Goal: Task Accomplishment & Management: Complete application form

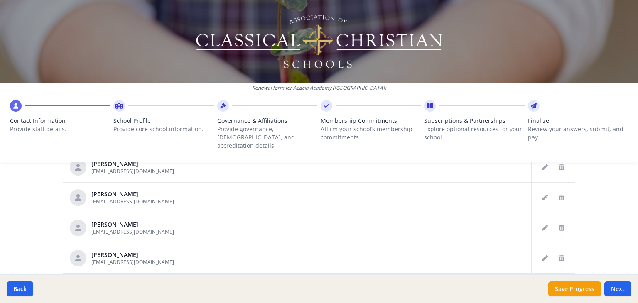
scroll to position [502, 0]
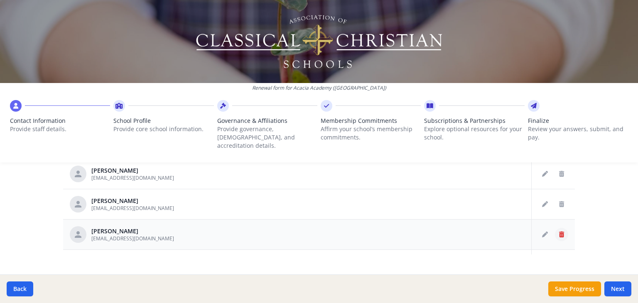
click at [559, 232] on icon "Delete staff" at bounding box center [561, 235] width 5 height 6
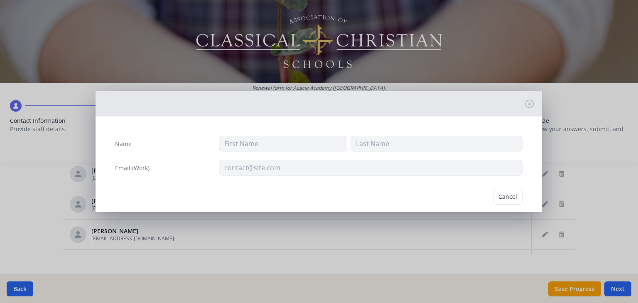
type input "[PERSON_NAME]"
type input "[EMAIL_ADDRESS][DOMAIN_NAME]"
click at [498, 196] on button "Delete" at bounding box center [508, 197] width 29 height 16
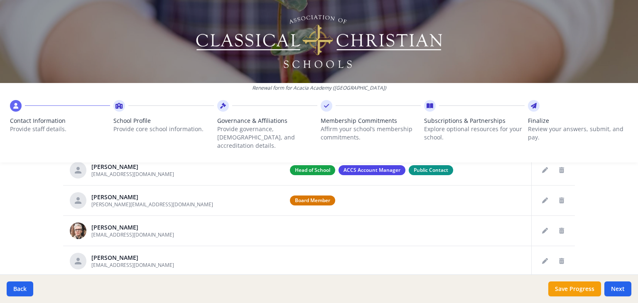
scroll to position [386, 0]
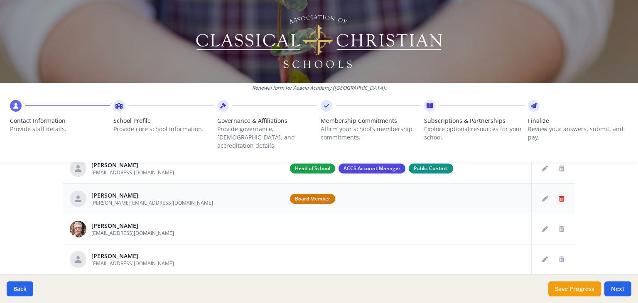
click at [559, 196] on icon "Delete staff" at bounding box center [561, 199] width 5 height 6
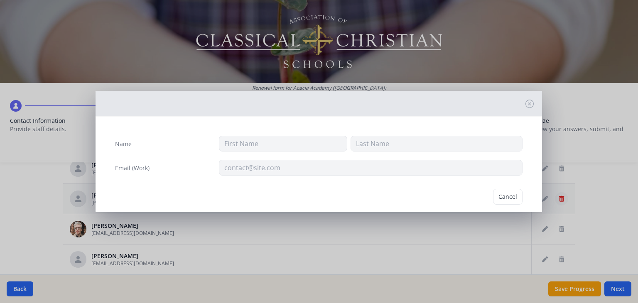
type input "Joshua"
type input "Keyes"
type input "keyes.jw@gmail.com"
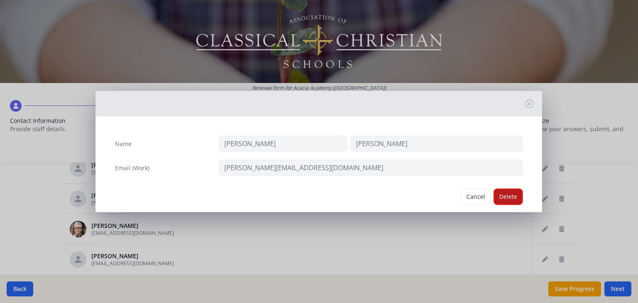
click at [499, 195] on button "Delete" at bounding box center [508, 197] width 29 height 16
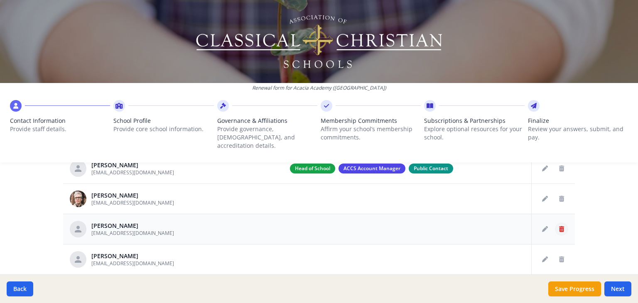
click at [559, 226] on icon "Delete staff" at bounding box center [561, 229] width 5 height 6
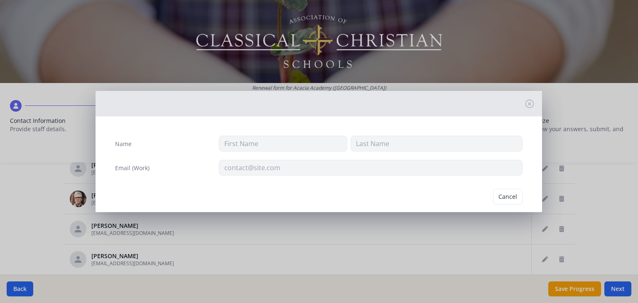
type input "Betsy"
type input "Hoshaw"
type input "bhoshaw@acaciaacademy.org"
click at [505, 196] on button "Delete" at bounding box center [508, 197] width 29 height 16
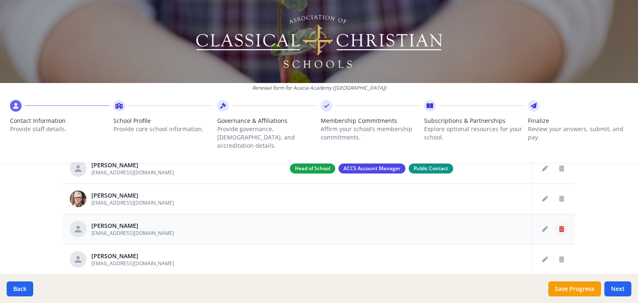
click at [559, 226] on icon "Delete staff" at bounding box center [561, 229] width 5 height 6
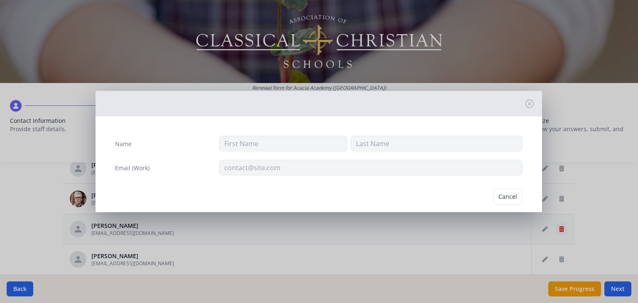
type input "Lora"
type input "Hostetler"
type input "lhostetler@acaciaacademy.org"
click at [504, 193] on button "Delete" at bounding box center [508, 197] width 29 height 16
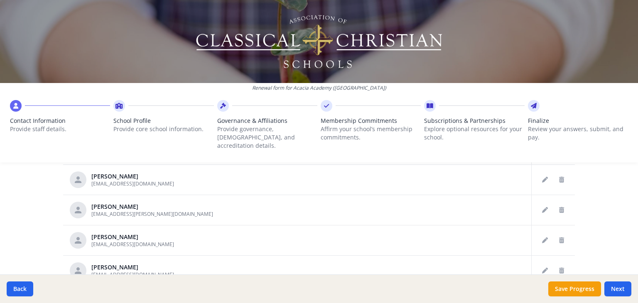
scroll to position [51, 0]
click at [559, 206] on icon "Delete staff" at bounding box center [561, 209] width 5 height 6
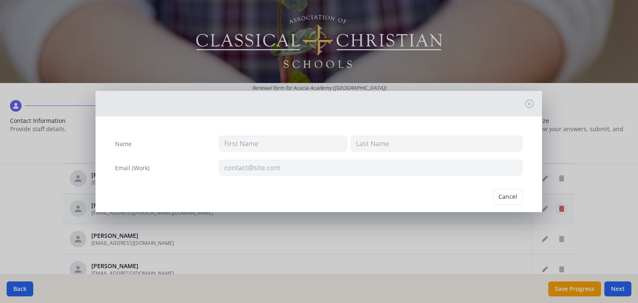
type input "Kaitlin"
type input "N"
type input "kaitlin.k.neel@gmail.com"
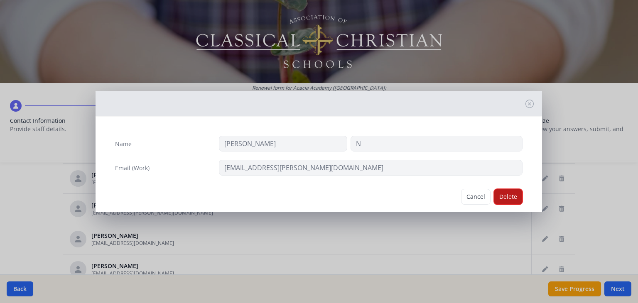
click at [503, 195] on button "Delete" at bounding box center [508, 197] width 29 height 16
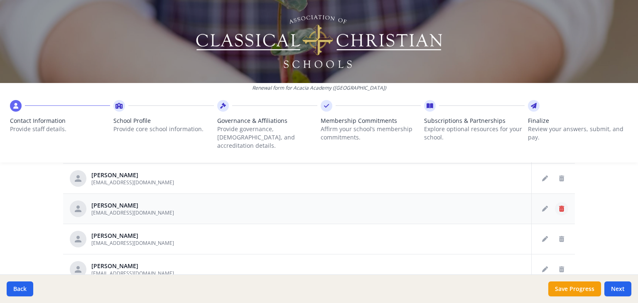
click at [559, 206] on icon "Delete staff" at bounding box center [561, 209] width 5 height 6
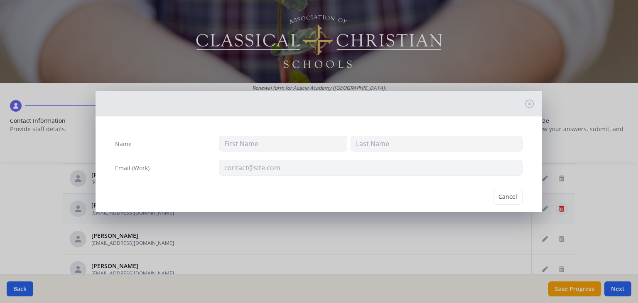
type input "Marilee"
type input "Neer"
type input "mneer@acaciaacademy.org"
click at [504, 195] on button "Delete" at bounding box center [508, 197] width 29 height 16
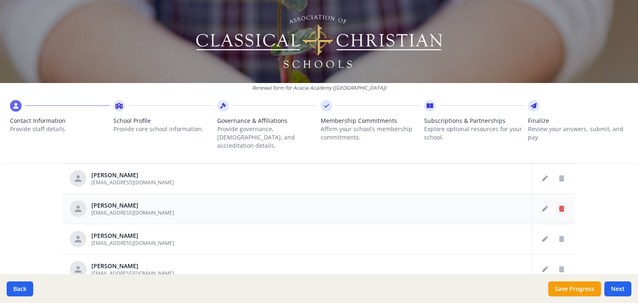
click at [559, 206] on icon "Delete staff" at bounding box center [561, 209] width 5 height 6
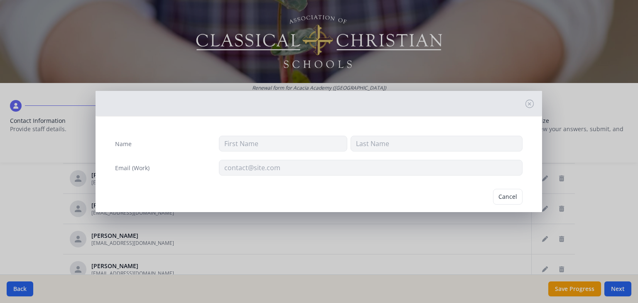
type input "Natalie"
type input "Pugh"
type input "npugh@acaciaacademy.org"
click at [506, 197] on button "Delete" at bounding box center [508, 197] width 29 height 16
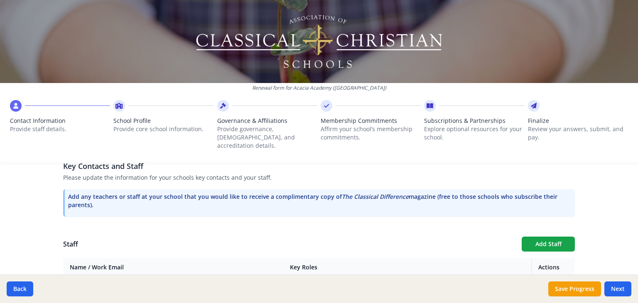
scroll to position [285, 0]
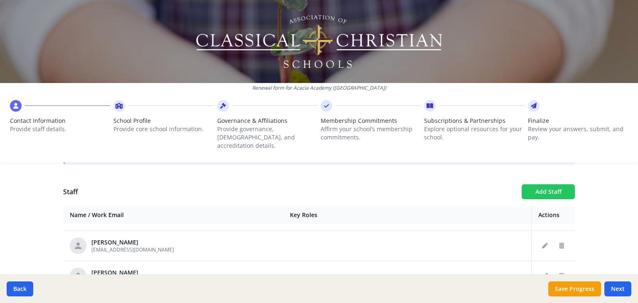
click at [549, 184] on button "Add Staff" at bounding box center [548, 191] width 53 height 15
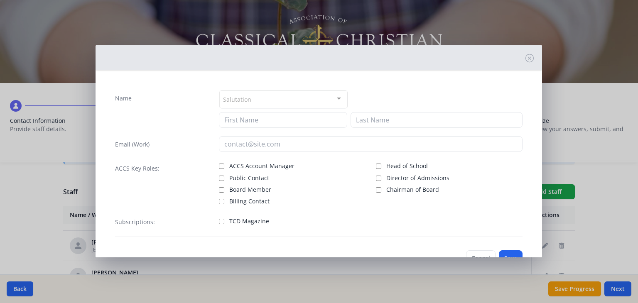
click at [251, 98] on div "Salutation" at bounding box center [283, 100] width 128 height 18
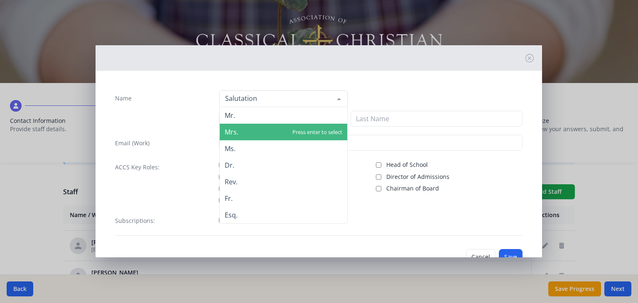
click at [246, 134] on span "Mrs." at bounding box center [284, 132] width 128 height 17
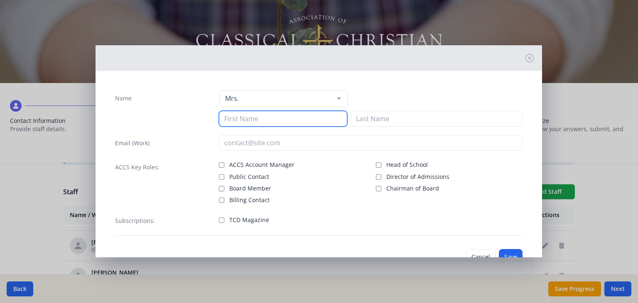
click at [256, 120] on input at bounding box center [283, 119] width 128 height 16
type input "Kaitlyn"
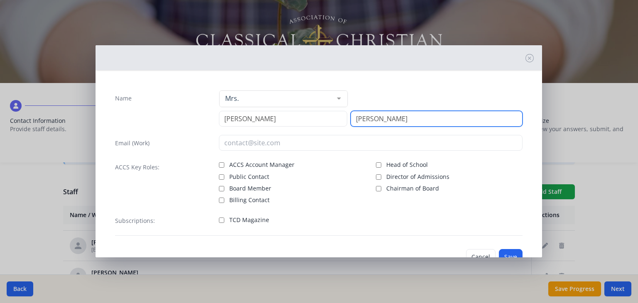
type input "Alexander"
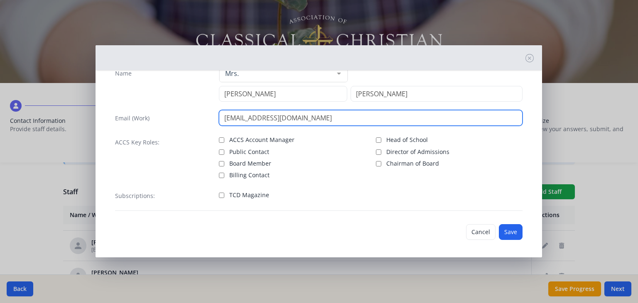
scroll to position [27, 0]
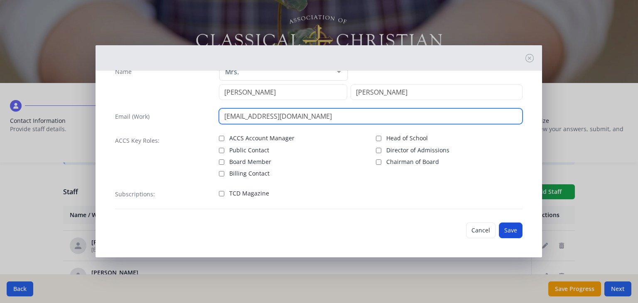
type input "kalexander@acaciaacademy.org"
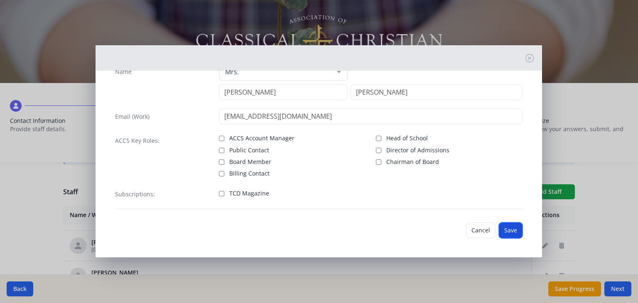
click at [502, 229] on button "Save" at bounding box center [511, 231] width 24 height 16
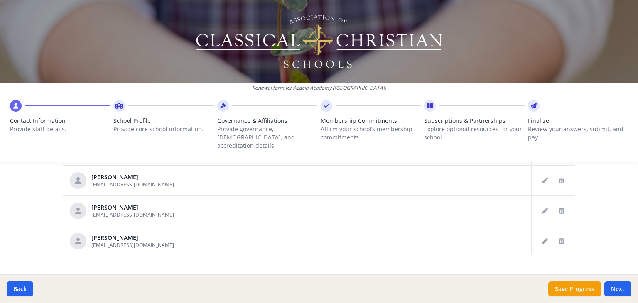
scroll to position [509, 0]
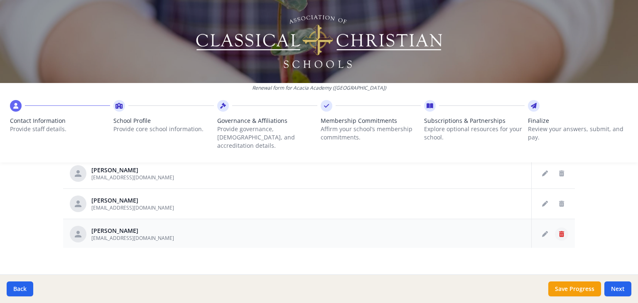
click at [559, 231] on icon "Delete staff" at bounding box center [561, 234] width 5 height 6
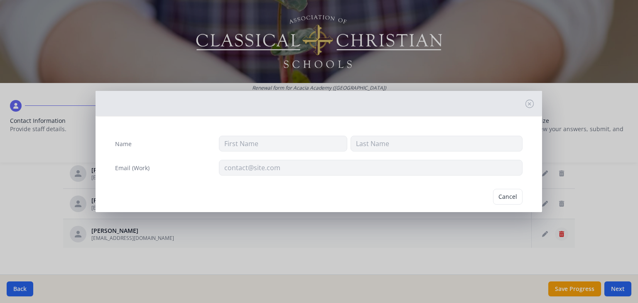
type input "Karla"
type input "Wood"
type input "kwood@acaciaacademy.org"
click at [504, 197] on button "Delete" at bounding box center [508, 197] width 29 height 16
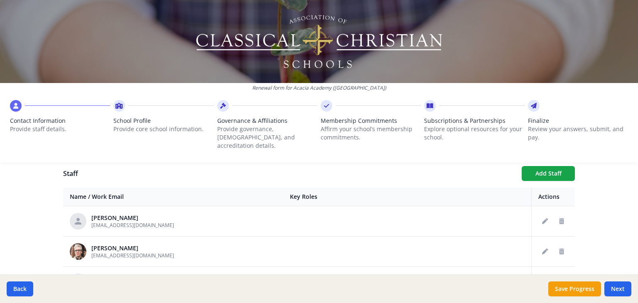
scroll to position [294, 0]
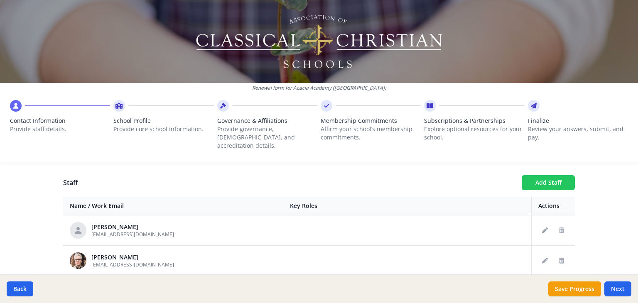
click at [548, 175] on button "Add Staff" at bounding box center [548, 182] width 53 height 15
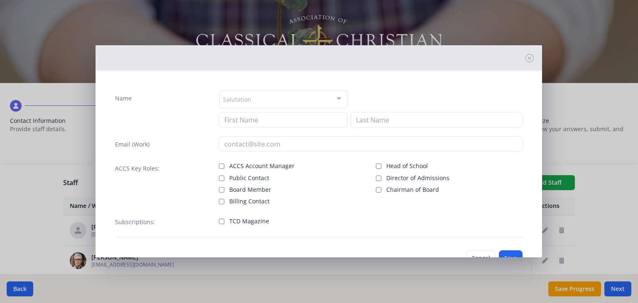
click at [318, 99] on div "Salutation" at bounding box center [283, 100] width 128 height 18
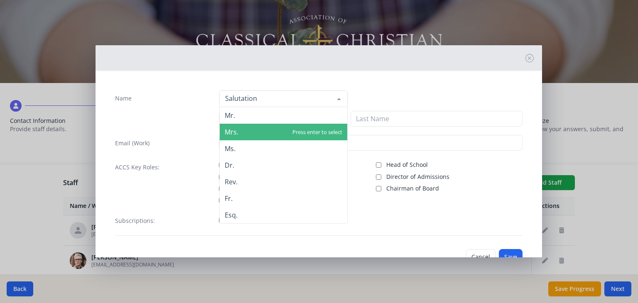
click at [292, 128] on span "Mrs." at bounding box center [284, 132] width 128 height 17
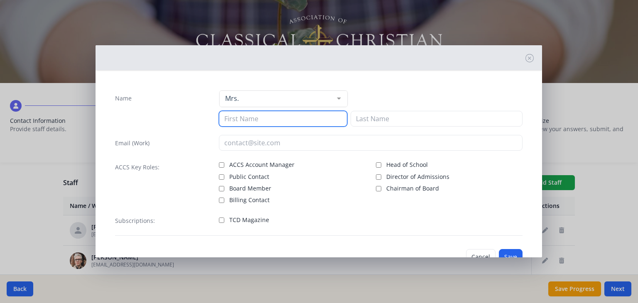
click at [288, 118] on input at bounding box center [283, 119] width 128 height 16
type input "Sara"
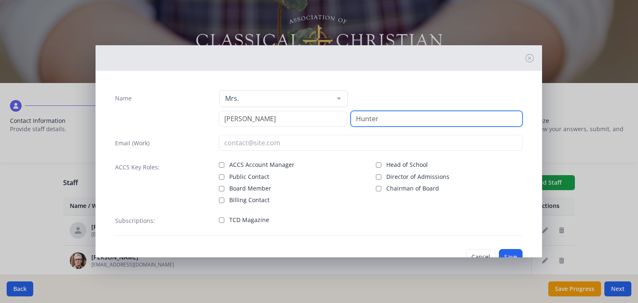
type input "Hunter"
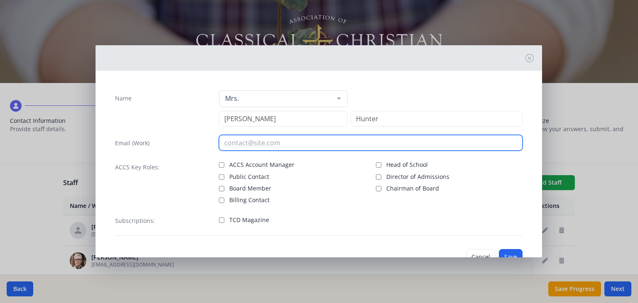
click at [302, 147] on input "email" at bounding box center [371, 143] width 304 height 16
type input "shunter@acaciaacademy.org"
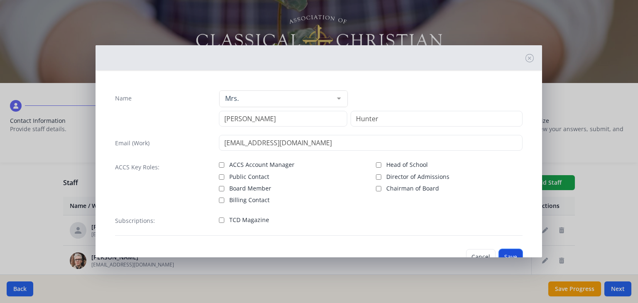
click at [505, 253] on button "Save" at bounding box center [511, 257] width 24 height 16
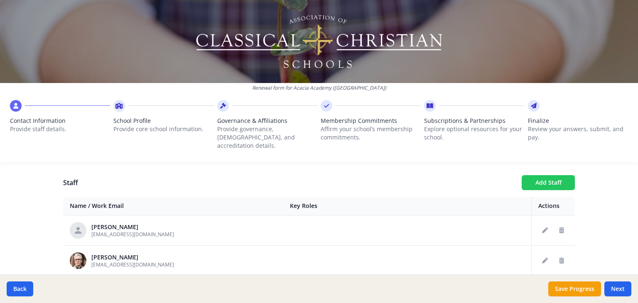
click at [540, 175] on button "Add Staff" at bounding box center [548, 182] width 53 height 15
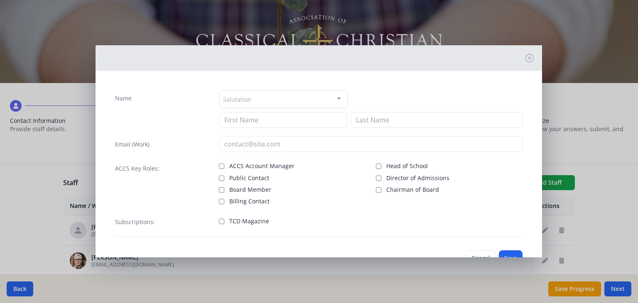
click at [324, 97] on div "Salutation" at bounding box center [283, 100] width 128 height 18
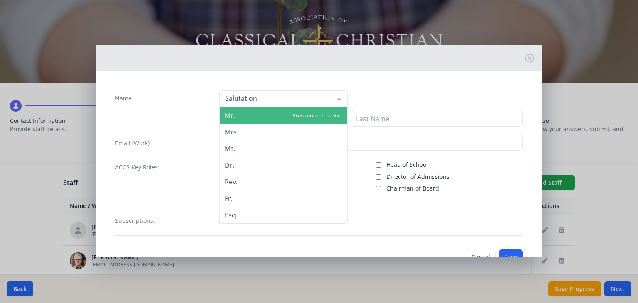
click at [290, 118] on span "Mr." at bounding box center [284, 115] width 128 height 17
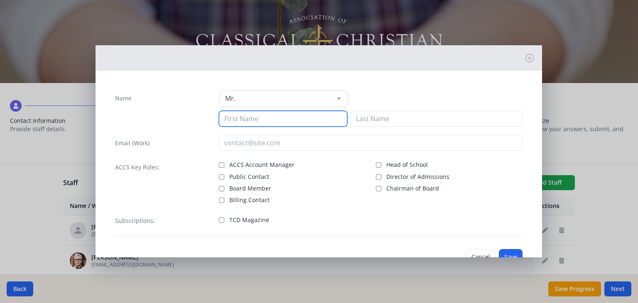
click at [264, 121] on input at bounding box center [283, 119] width 128 height 16
type input "David"
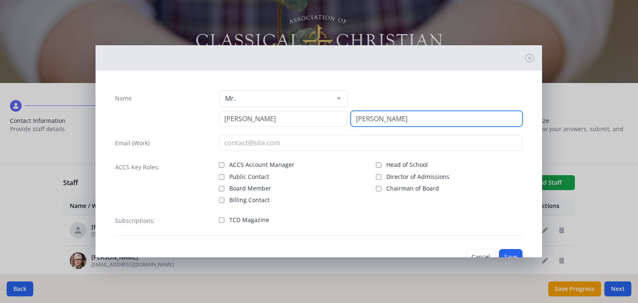
type input "Pollard"
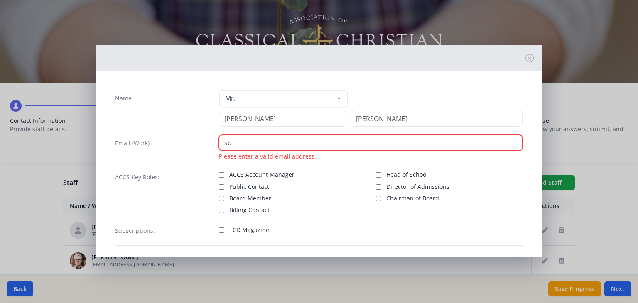
type input "s"
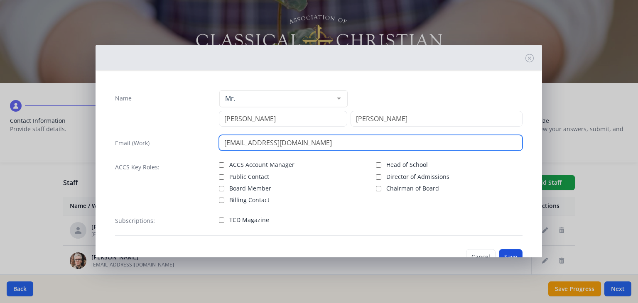
type input "dpollard@acaciaacademy.org"
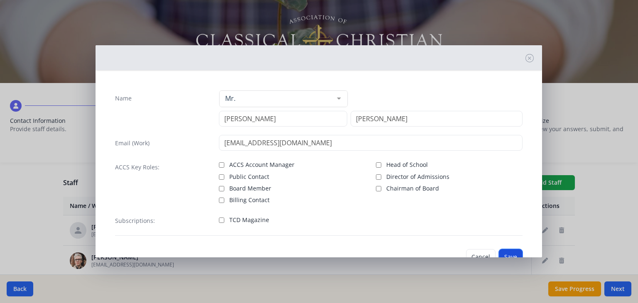
click at [503, 251] on button "Save" at bounding box center [511, 257] width 24 height 16
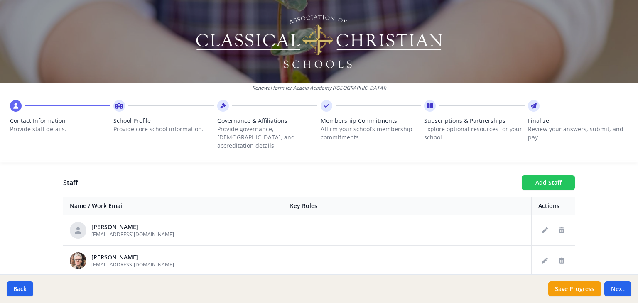
click at [537, 175] on button "Add Staff" at bounding box center [548, 182] width 53 height 15
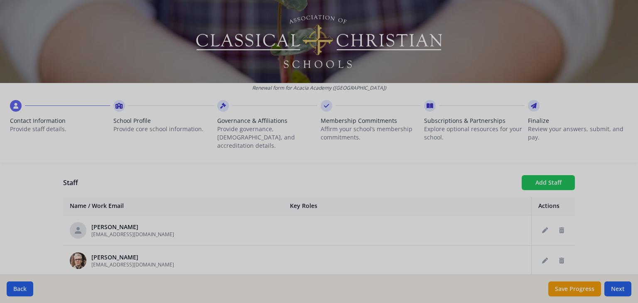
checkbox input "false"
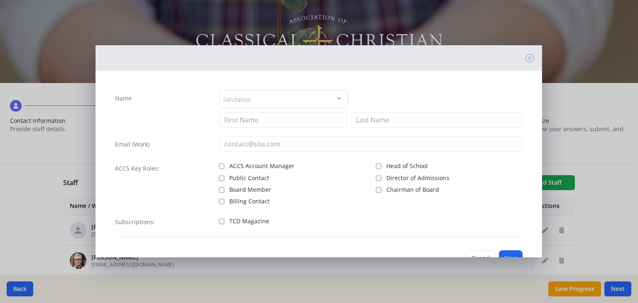
click at [314, 101] on div "Salutation" at bounding box center [283, 100] width 128 height 18
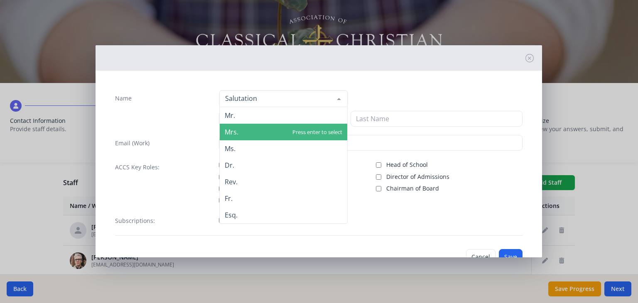
click at [275, 134] on span "Mrs." at bounding box center [284, 132] width 128 height 17
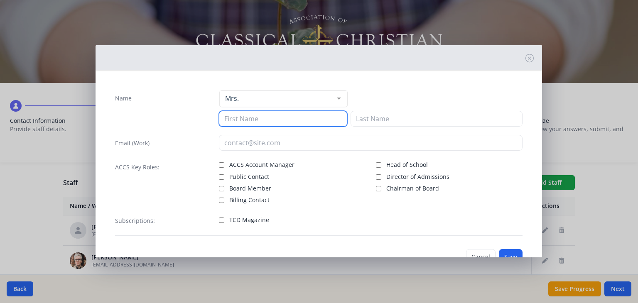
click at [261, 119] on input at bounding box center [283, 119] width 128 height 16
type input "Stella"
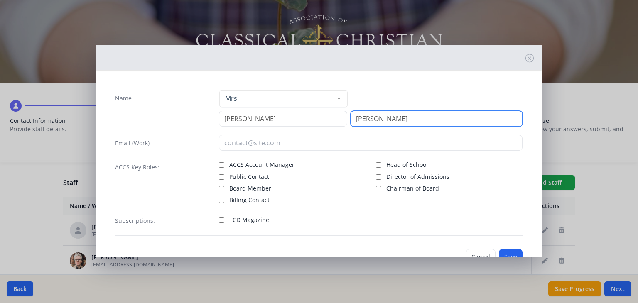
type input "Davis"
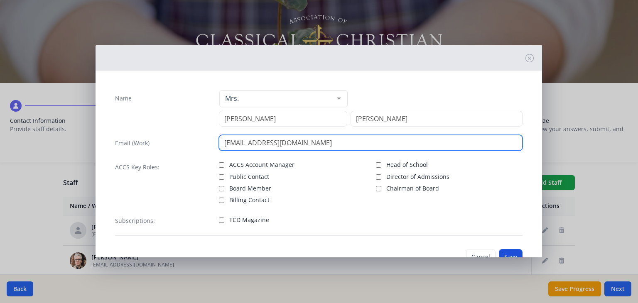
type input "sdavis@acaciaacademy.org"
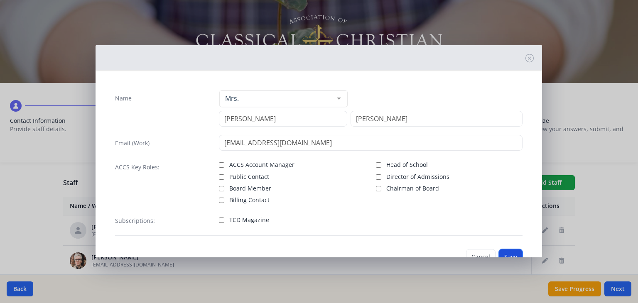
click at [502, 253] on button "Save" at bounding box center [511, 257] width 24 height 16
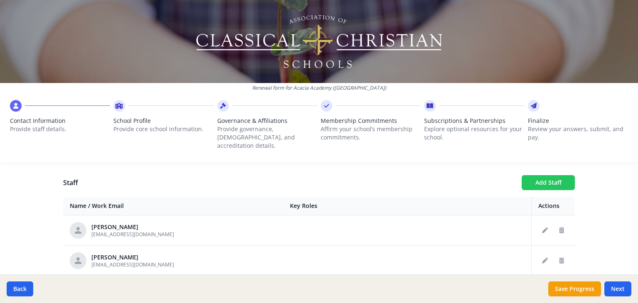
click at [547, 176] on button "Add Staff" at bounding box center [548, 182] width 53 height 15
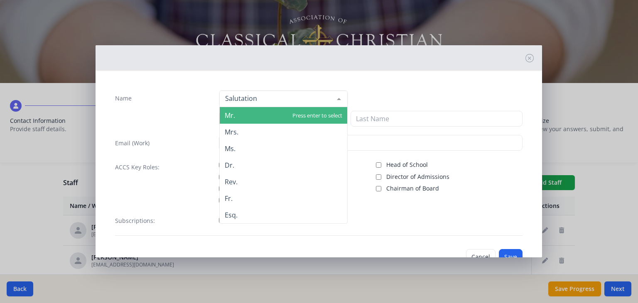
click at [306, 101] on div at bounding box center [283, 99] width 128 height 17
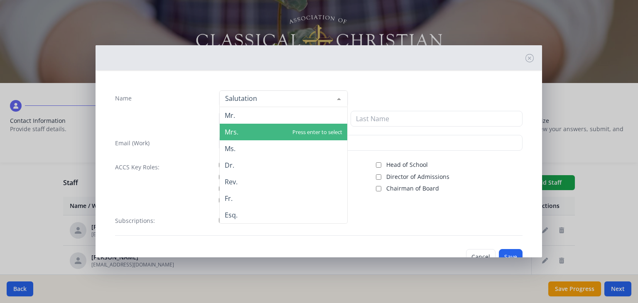
click at [291, 128] on span "Mrs." at bounding box center [284, 132] width 128 height 17
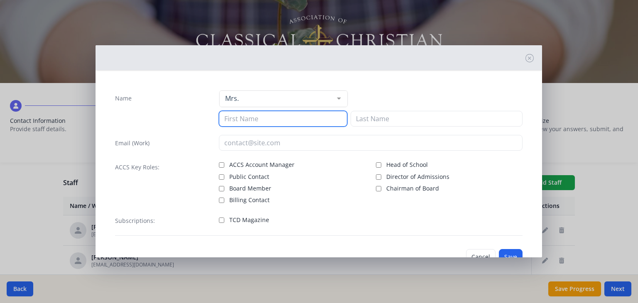
click at [264, 117] on input at bounding box center [283, 119] width 128 height 16
type input "C"
type input "cwaters@acaciaacademy.org"
drag, startPoint x: 316, startPoint y: 122, endPoint x: 214, endPoint y: 118, distance: 101.5
click at [214, 118] on div "Name Mrs. Mr. Mrs. Ms. Dr. Rev. Fr. Esq. No elements found. Consider changing t…" at bounding box center [319, 108] width 408 height 37
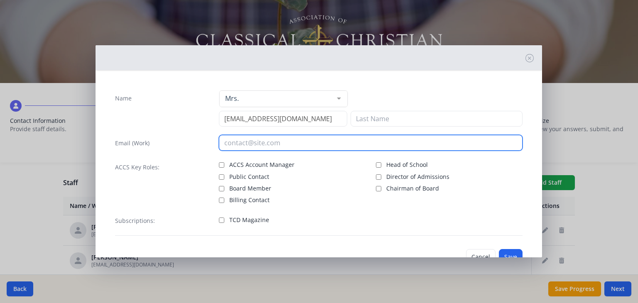
click at [268, 145] on input "email" at bounding box center [371, 143] width 304 height 16
paste input "cwaters@acaciaacademy.org"
type input "cwaters@acaciaacademy.org"
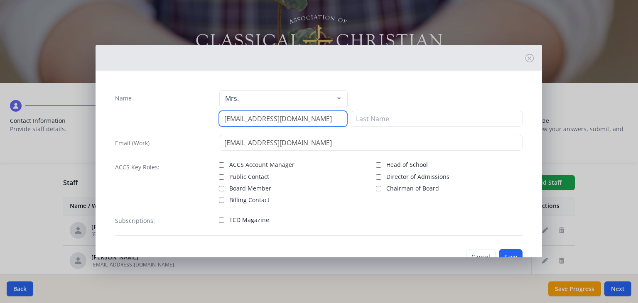
drag, startPoint x: 327, startPoint y: 117, endPoint x: 216, endPoint y: 117, distance: 111.4
click at [216, 117] on div "Name Mrs. Mr. Mrs. Ms. Dr. Rev. Fr. Esq. No elements found. Consider changing t…" at bounding box center [319, 108] width 408 height 37
type input "Carey"
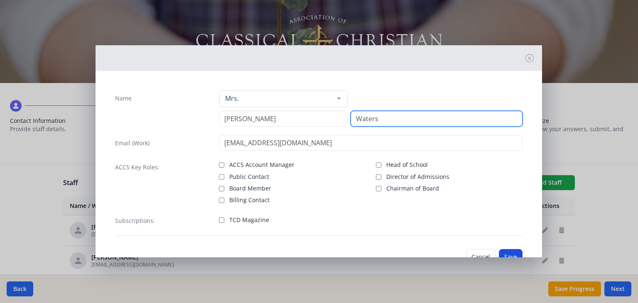
type input "Waters"
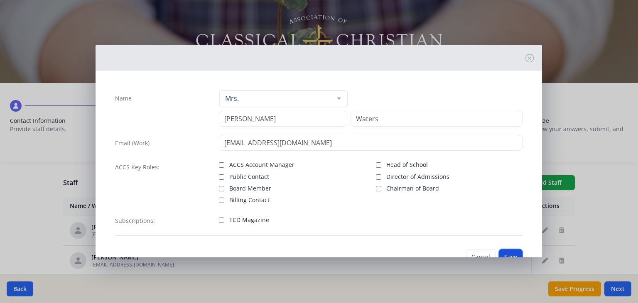
click at [502, 253] on button "Save" at bounding box center [511, 257] width 24 height 16
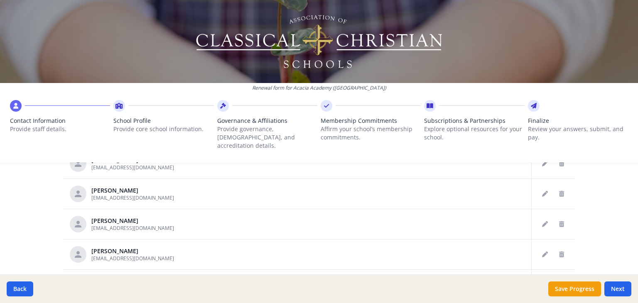
scroll to position [509, 0]
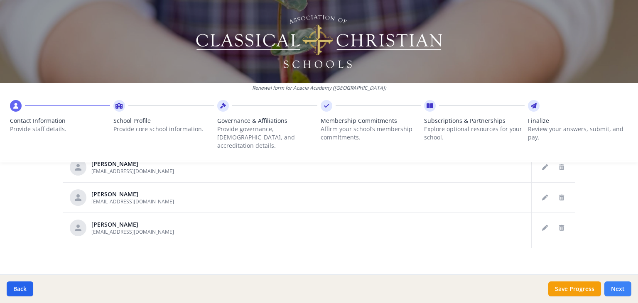
click at [618, 286] on button "Next" at bounding box center [618, 289] width 27 height 15
type input "(765) 457-5545"
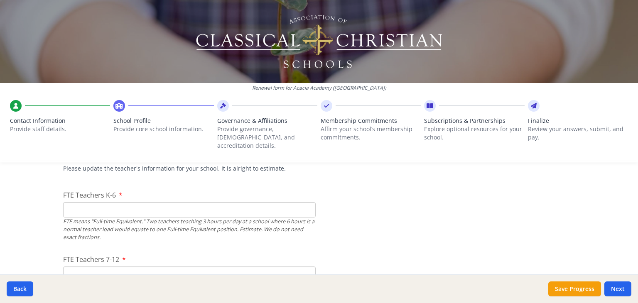
scroll to position [499, 0]
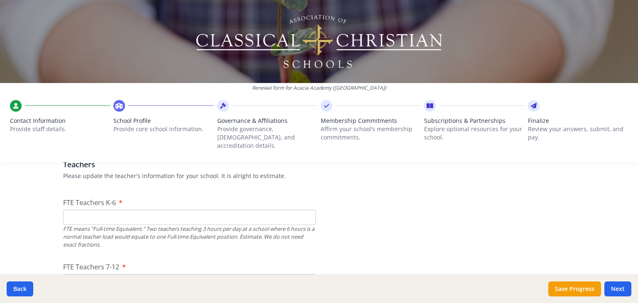
click at [177, 211] on input "FTE Teachers K-6" at bounding box center [189, 217] width 253 height 15
type input "10"
click at [173, 274] on input "FTE Teachers 7-12" at bounding box center [189, 281] width 253 height 15
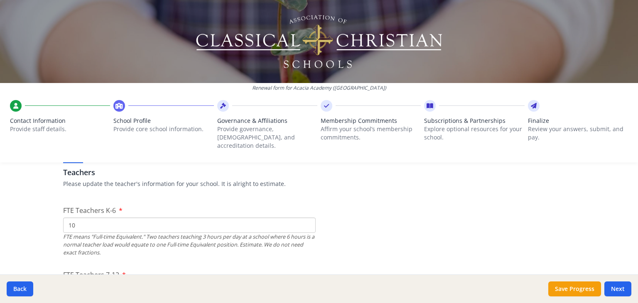
type input "2"
click at [173, 218] on input "10" at bounding box center [189, 225] width 253 height 15
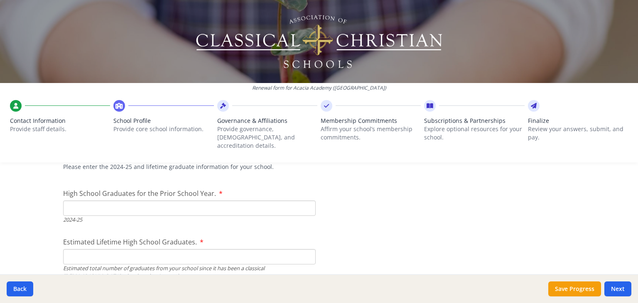
scroll to position [1209, 0]
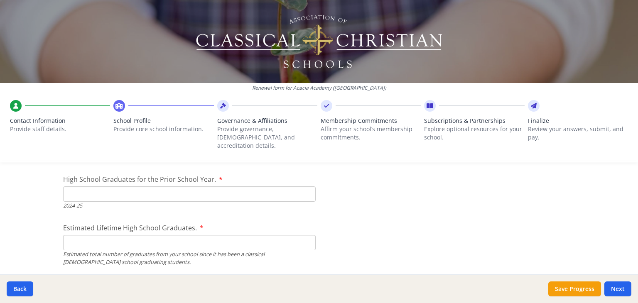
type input "11"
click at [92, 235] on input "Estimated Lifetime High School Graduates." at bounding box center [189, 242] width 253 height 15
type input "150"
click at [99, 187] on input "High School Graduates for the Prior School Year." at bounding box center [189, 194] width 253 height 15
type input "5"
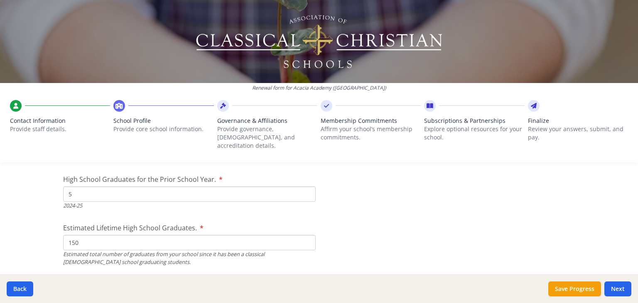
click at [75, 235] on input "150" at bounding box center [189, 242] width 253 height 15
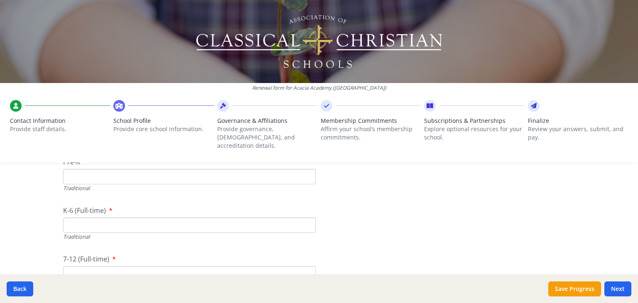
scroll to position [1774, 0]
type input "100"
click at [128, 202] on input "K-6 (Full-time)" at bounding box center [189, 207] width 253 height 15
type input "67"
click at [115, 248] on input "7-12 (Full-time)" at bounding box center [189, 255] width 253 height 15
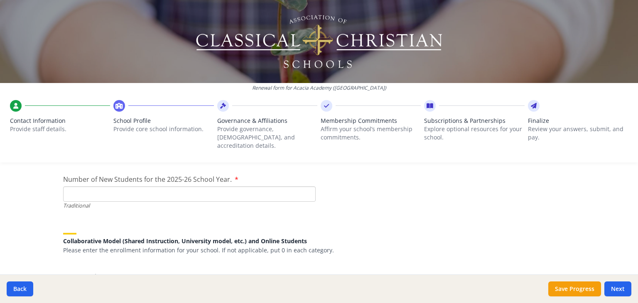
scroll to position [1881, 0]
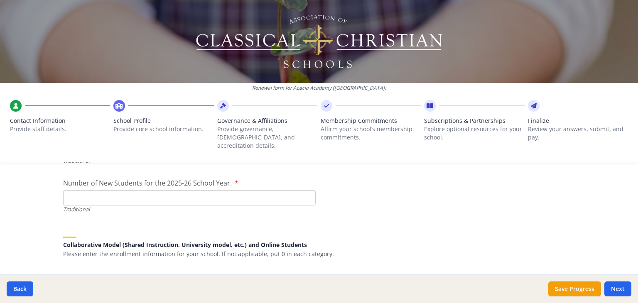
type input "8"
click at [195, 190] on input "Number of New Students for the 2025-26 School Year." at bounding box center [189, 197] width 253 height 15
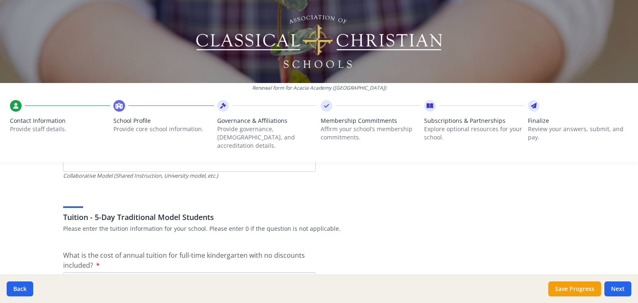
scroll to position [2127, 0]
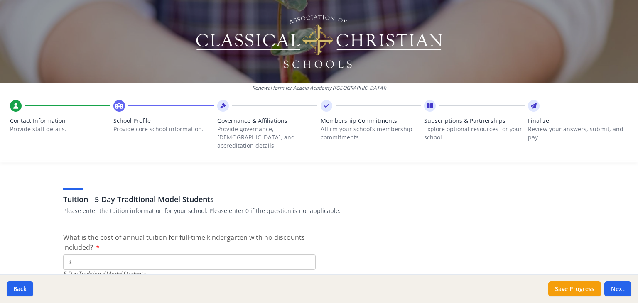
type input "24"
click at [90, 255] on input "$" at bounding box center [189, 262] width 253 height 15
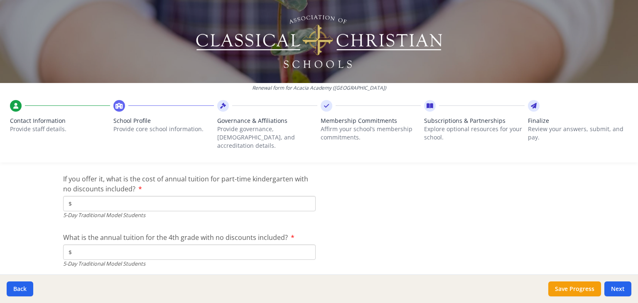
scroll to position [2252, 0]
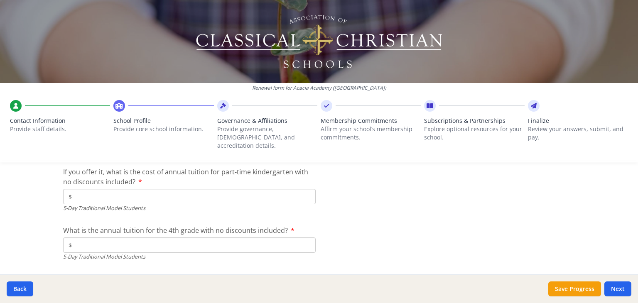
type input "$7 500"
click at [215, 238] on input "$" at bounding box center [189, 245] width 253 height 15
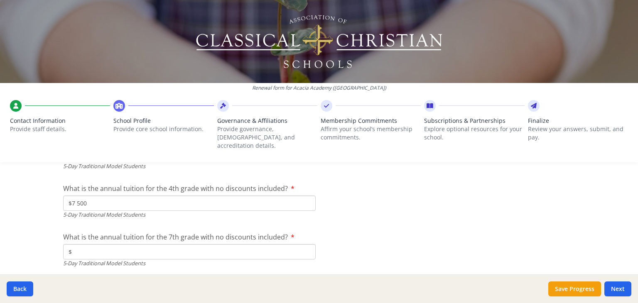
scroll to position [2304, 0]
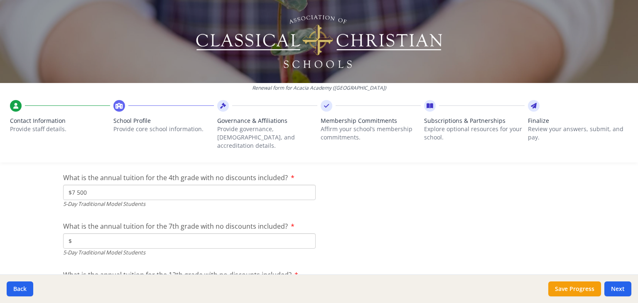
type input "$7 500"
click at [209, 236] on input "$" at bounding box center [189, 241] width 253 height 15
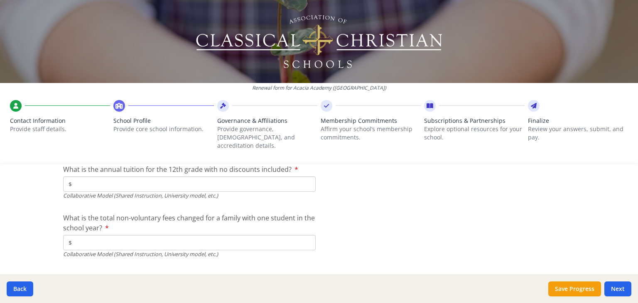
scroll to position [2800, 0]
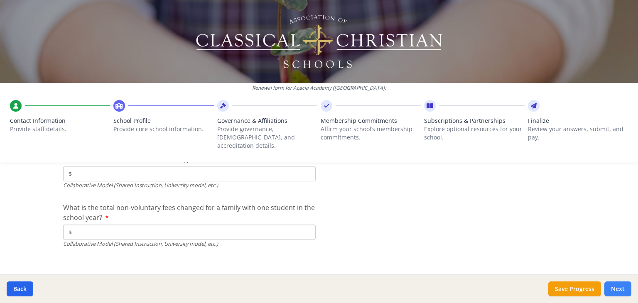
type input "$7 500"
click at [620, 288] on button "Next" at bounding box center [618, 289] width 27 height 15
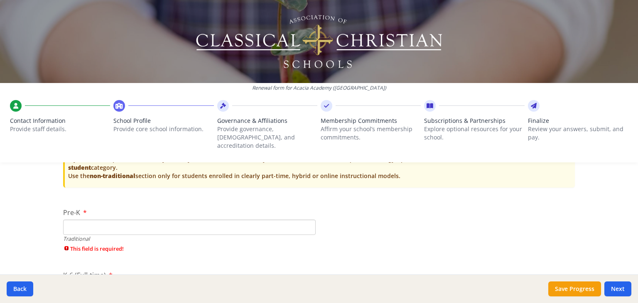
scroll to position [1720, 0]
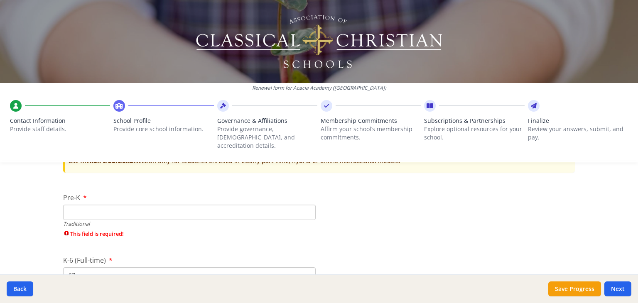
click at [149, 205] on input "Pre-K" at bounding box center [189, 212] width 253 height 15
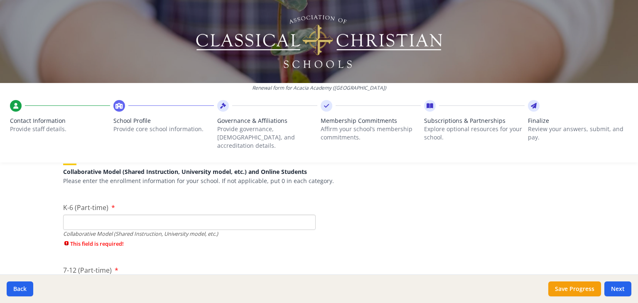
scroll to position [1969, 0]
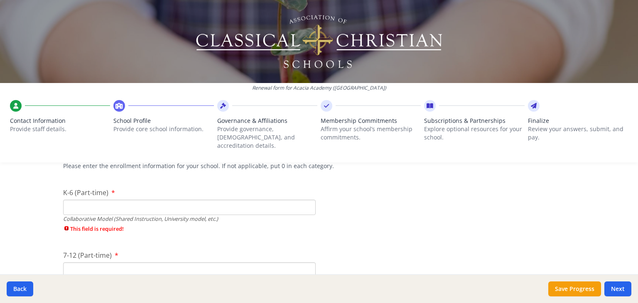
type input "0"
click at [263, 201] on input "K-6 (Part-time)" at bounding box center [189, 207] width 253 height 15
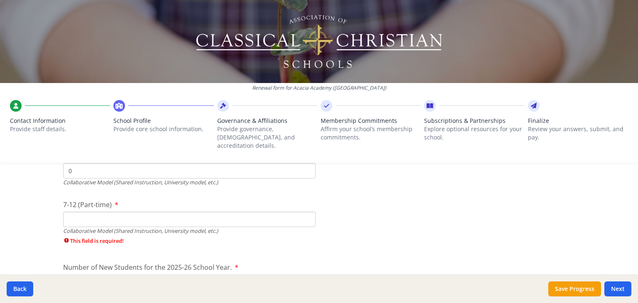
scroll to position [2039, 0]
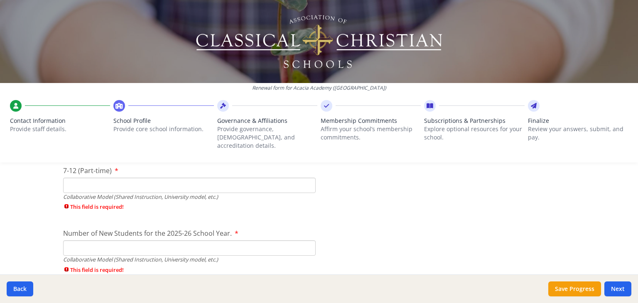
type input "0"
click at [271, 180] on input "7-12 (Part-time)" at bounding box center [189, 185] width 253 height 15
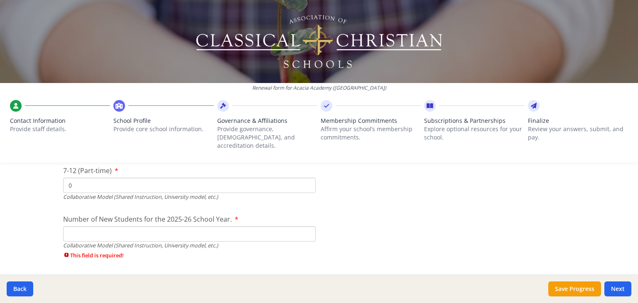
type input "0"
click at [189, 226] on input "Number of New Students for the 2025-26 School Year." at bounding box center [189, 233] width 253 height 15
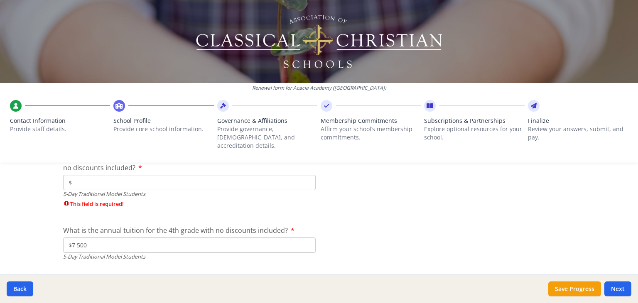
scroll to position [2262, 0]
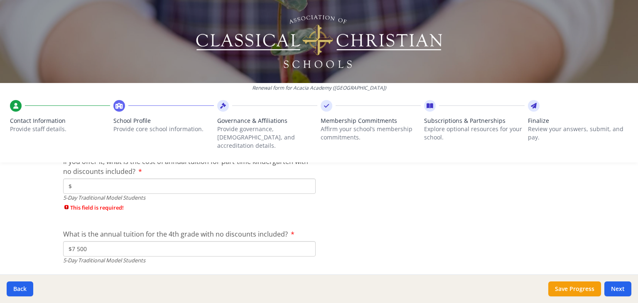
type input "0"
click at [206, 179] on input "$" at bounding box center [189, 186] width 253 height 15
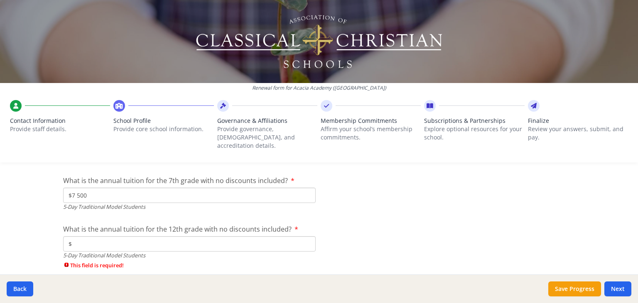
scroll to position [2354, 0]
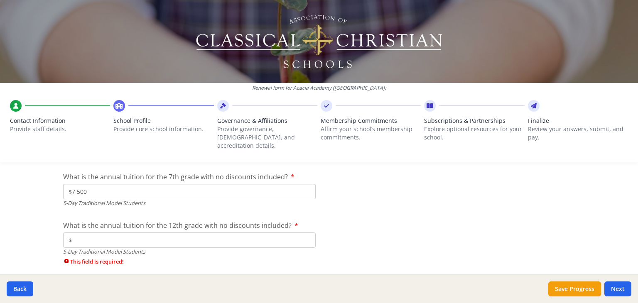
type input "$0"
click at [281, 235] on input "$" at bounding box center [189, 240] width 253 height 15
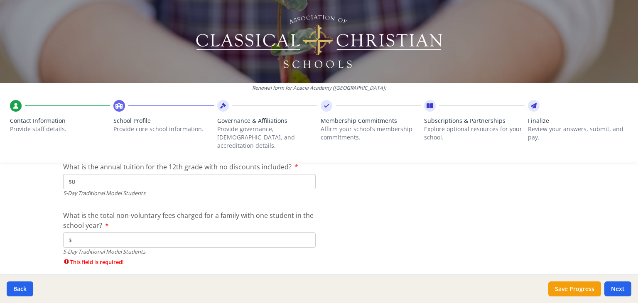
scroll to position [2423, 0]
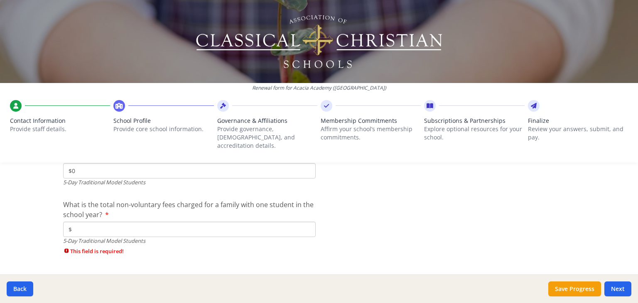
type input "$0"
click at [266, 223] on input "$" at bounding box center [189, 229] width 253 height 15
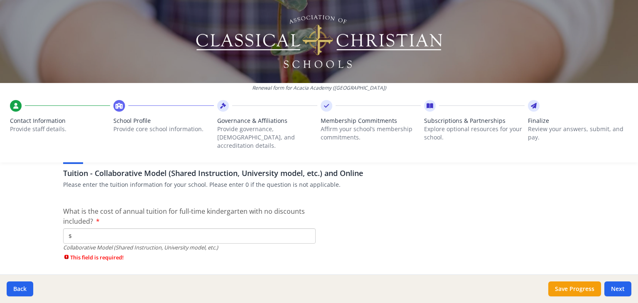
scroll to position [2548, 0]
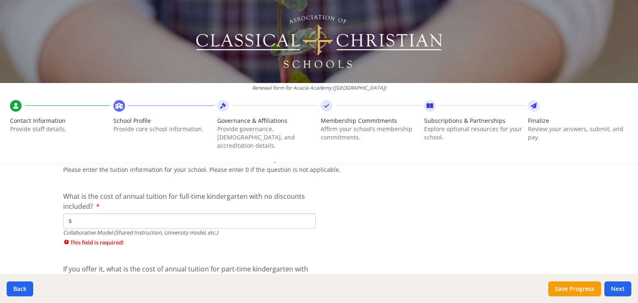
type input "$0"
click at [242, 214] on input "$" at bounding box center [189, 221] width 253 height 15
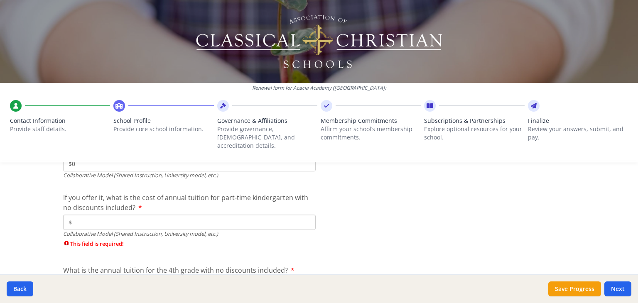
scroll to position [2609, 0]
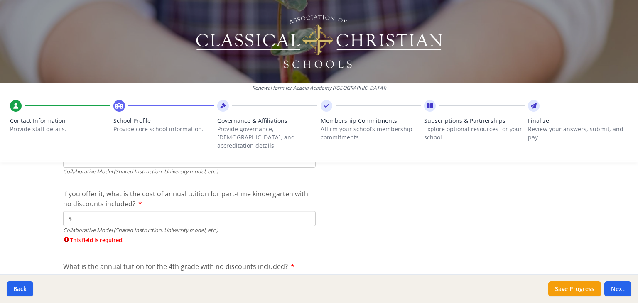
type input "$0"
click at [266, 211] on input "$" at bounding box center [189, 218] width 253 height 15
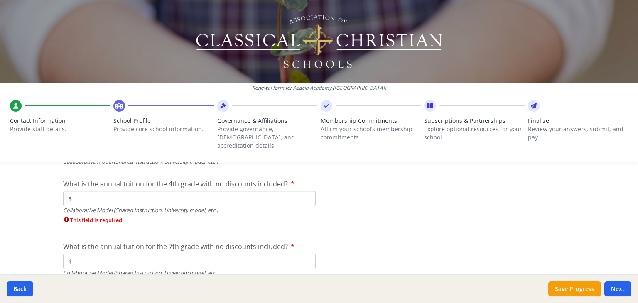
scroll to position [2696, 0]
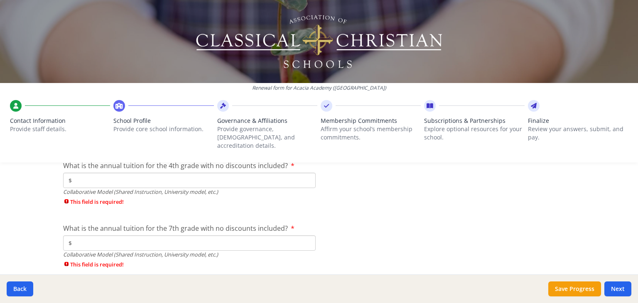
type input "$0"
click at [267, 178] on input "$" at bounding box center [189, 180] width 253 height 15
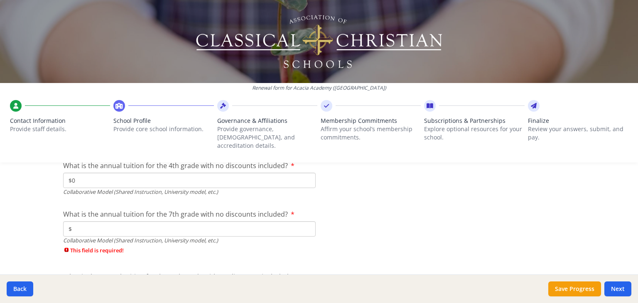
type input "$0"
click at [201, 221] on input "$" at bounding box center [189, 228] width 253 height 15
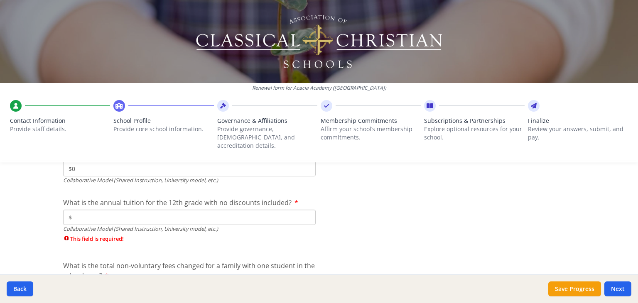
scroll to position [2760, 0]
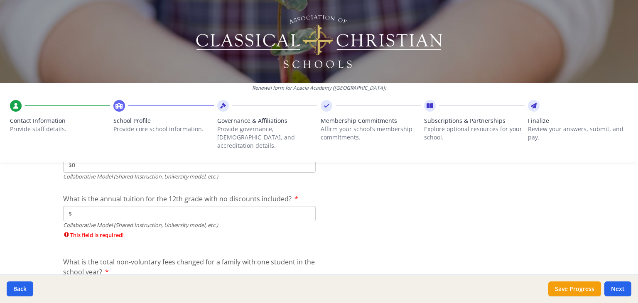
type input "$0"
click at [271, 206] on input "$" at bounding box center [189, 213] width 253 height 15
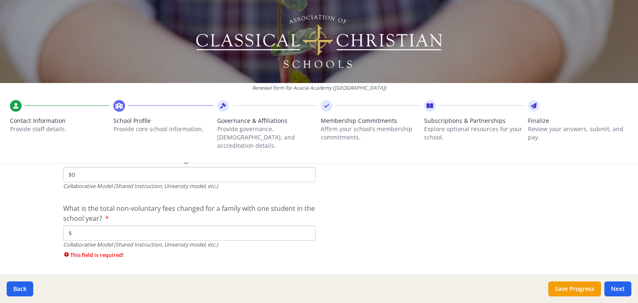
scroll to position [2809, 0]
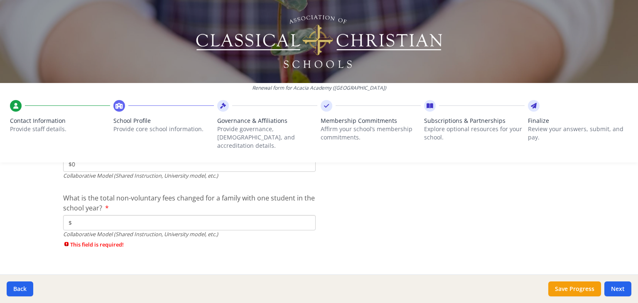
type input "$0"
click at [243, 215] on input "$" at bounding box center [189, 222] width 253 height 15
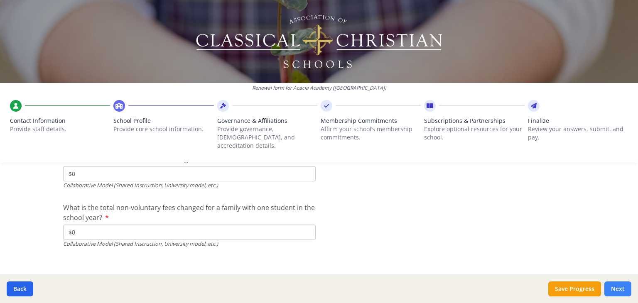
type input "$0"
click at [617, 284] on button "Next" at bounding box center [618, 289] width 27 height 15
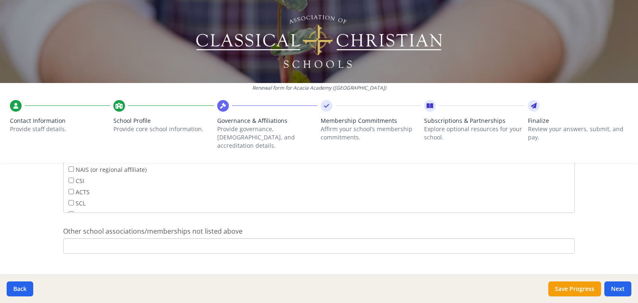
scroll to position [568, 0]
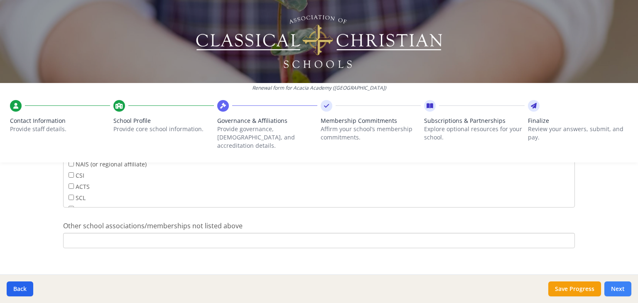
click at [622, 288] on button "Next" at bounding box center [618, 289] width 27 height 15
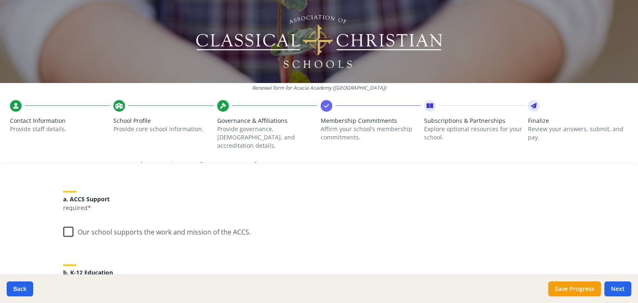
scroll to position [86, 0]
click at [66, 225] on label "Our school supports the work and mission of the ACCS." at bounding box center [157, 229] width 188 height 18
click at [0, 0] on input "Our school supports the work and mission of the ACCS." at bounding box center [0, 0] width 0 height 0
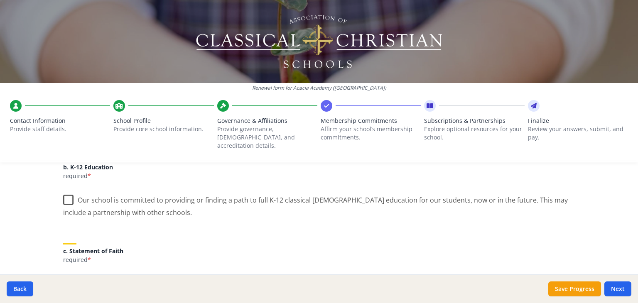
scroll to position [193, 0]
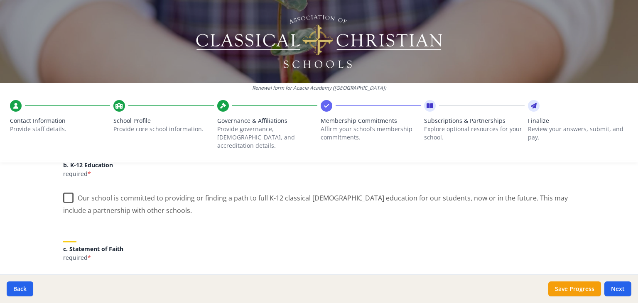
click at [63, 189] on label "Our school is committed to providing or finding a path to full K-12 classical C…" at bounding box center [319, 201] width 512 height 28
click at [0, 0] on input "Our school is committed to providing or finding a path to full K-12 classical C…" at bounding box center [0, 0] width 0 height 0
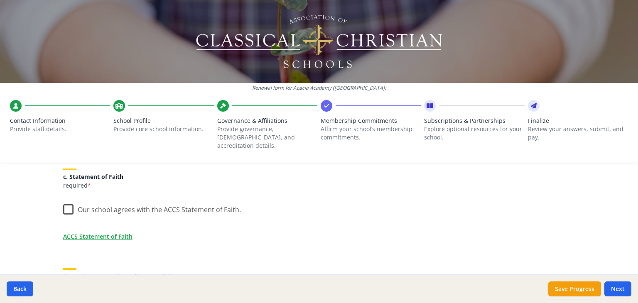
scroll to position [279, 0]
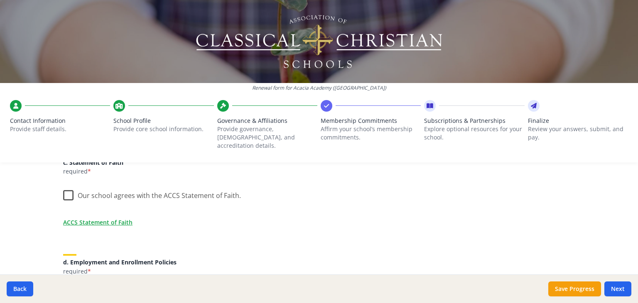
click at [67, 187] on label "Our school agrees with the ACCS Statement of Faith." at bounding box center [152, 194] width 178 height 18
click at [0, 0] on input "Our school agrees with the ACCS Statement of Faith." at bounding box center [0, 0] width 0 height 0
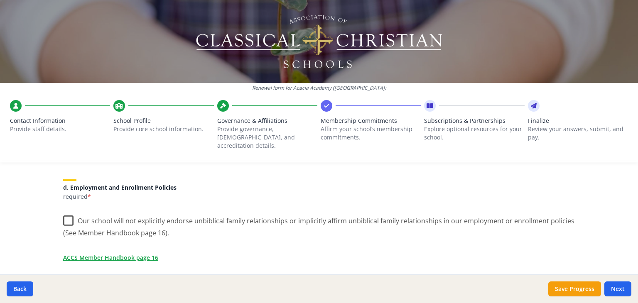
scroll to position [357, 0]
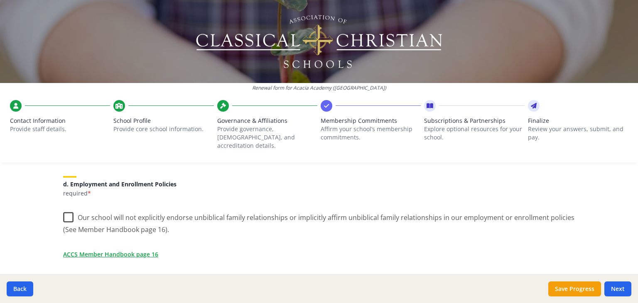
click at [65, 210] on label "Our school will not explicitly endorse unbiblical family relationships or impli…" at bounding box center [319, 221] width 512 height 28
click at [0, 0] on input "Our school will not explicitly endorse unbiblical family relationships or impli…" at bounding box center [0, 0] width 0 height 0
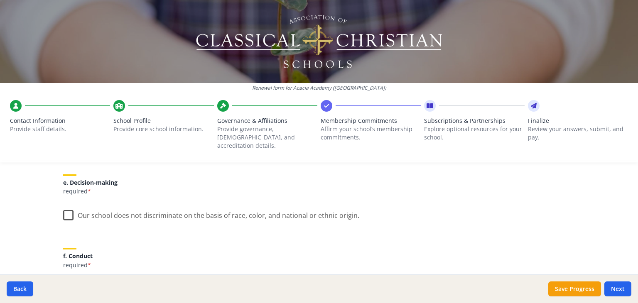
scroll to position [472, 0]
click at [64, 204] on label "Our school does not discriminate on the basis of race, color, and national or e…" at bounding box center [211, 211] width 296 height 18
click at [0, 0] on input "Our school does not discriminate on the basis of race, color, and national or e…" at bounding box center [0, 0] width 0 height 0
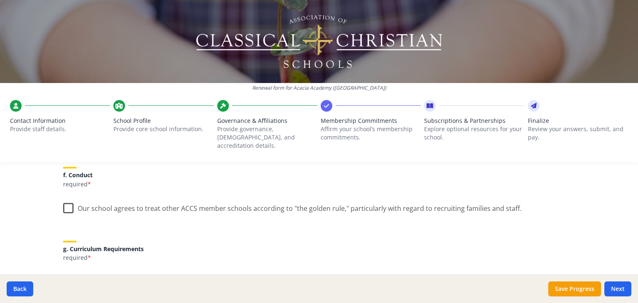
scroll to position [554, 0]
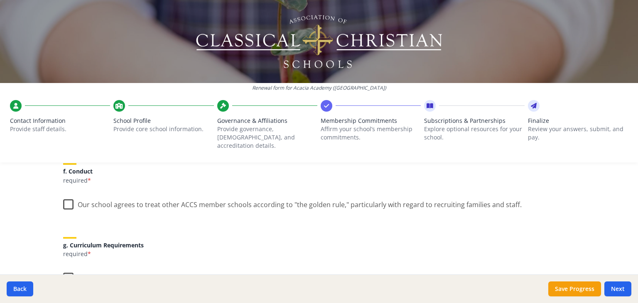
click at [64, 198] on label "Our school agrees to treat other ACCS member schools according to "the golden r…" at bounding box center [292, 203] width 459 height 18
click at [0, 0] on input "Our school agrees to treat other ACCS member schools according to "the golden r…" at bounding box center [0, 0] width 0 height 0
click at [66, 271] on label "In the grades we serve, our school will conform to the Trivium, as well as prov…" at bounding box center [319, 282] width 512 height 28
click at [0, 0] on input "In the grades we serve, our school will conform to the Trivium, as well as prov…" at bounding box center [0, 0] width 0 height 0
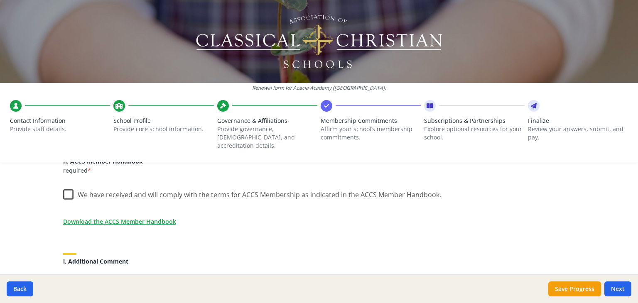
scroll to position [726, 0]
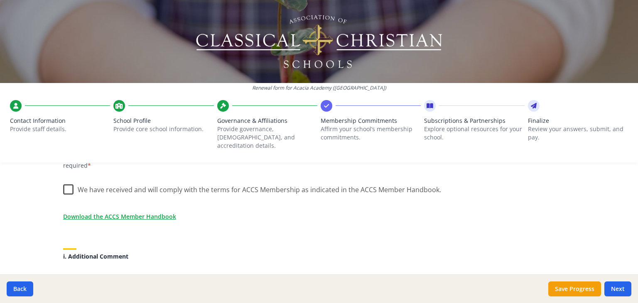
click at [63, 179] on label "We have received and will comply with the terms for ACCS Membership as indicate…" at bounding box center [252, 188] width 378 height 18
click at [0, 0] on input "We have received and will comply with the terms for ACCS Membership as indicate…" at bounding box center [0, 0] width 0 height 0
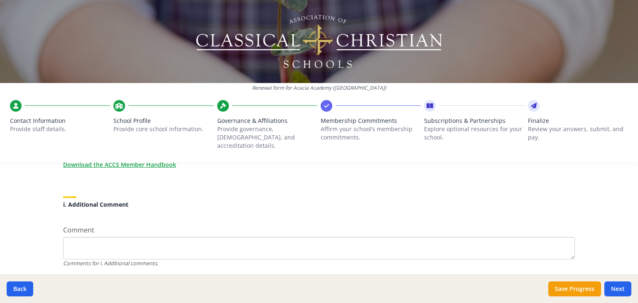
scroll to position [798, 0]
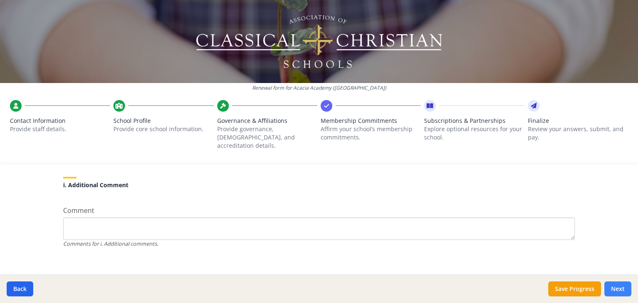
click at [620, 288] on button "Next" at bounding box center [618, 289] width 27 height 15
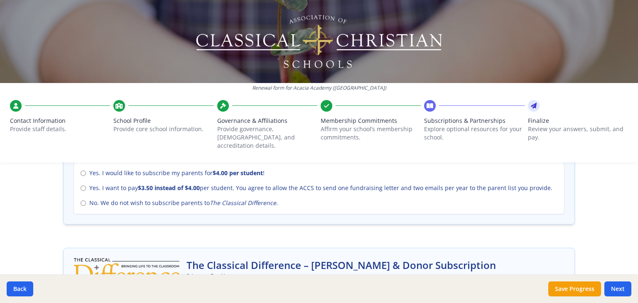
scroll to position [400, 0]
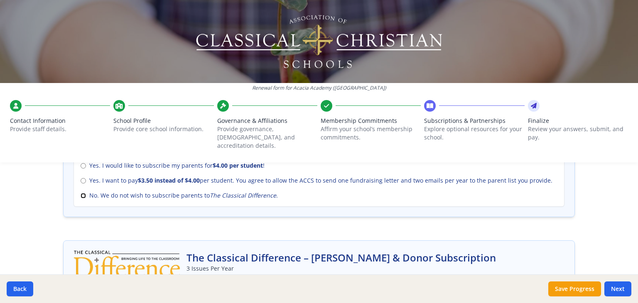
click at [81, 193] on input "No. We do not wish to subscribe parents to The Classical Difference ." at bounding box center [83, 195] width 5 height 5
radio input "true"
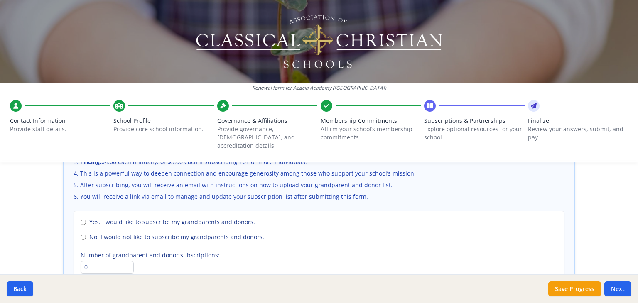
scroll to position [600, 0]
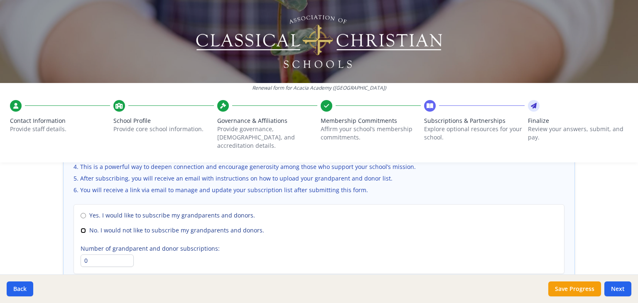
click at [81, 228] on input "No. I would not like to subscribe my grandparents and donors." at bounding box center [83, 230] width 5 height 5
radio input "true"
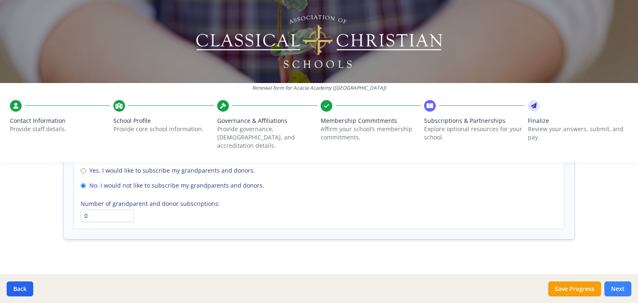
click at [618, 289] on button "Next" at bounding box center [618, 289] width 27 height 15
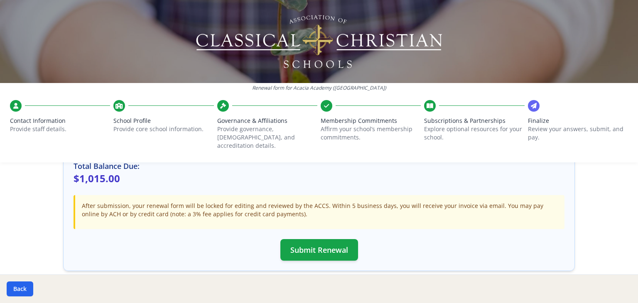
scroll to position [254, 0]
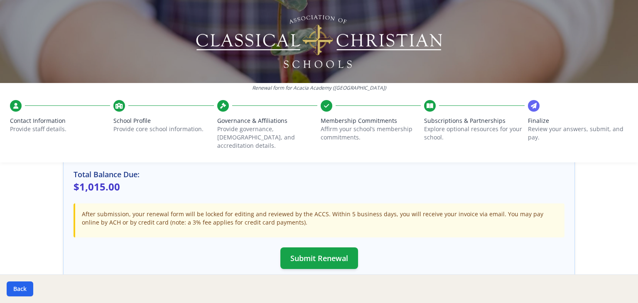
click at [333, 261] on div "Final Review & Submission ACCS Membership Dues Subtotal: $1015.00 The Classical…" at bounding box center [319, 117] width 512 height 325
click at [327, 248] on button "Submit Renewal" at bounding box center [319, 259] width 78 height 22
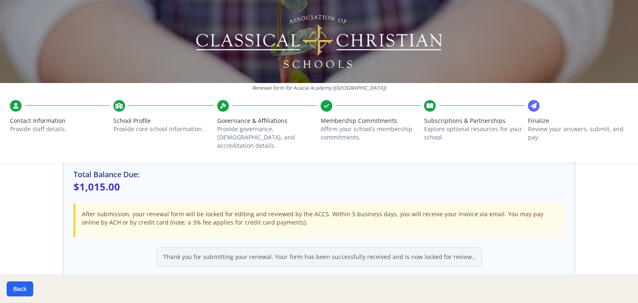
click at [327, 248] on div "Thank you for submitting your renewal. Your form has been successfully received…" at bounding box center [319, 257] width 326 height 19
